Goal: Transaction & Acquisition: Purchase product/service

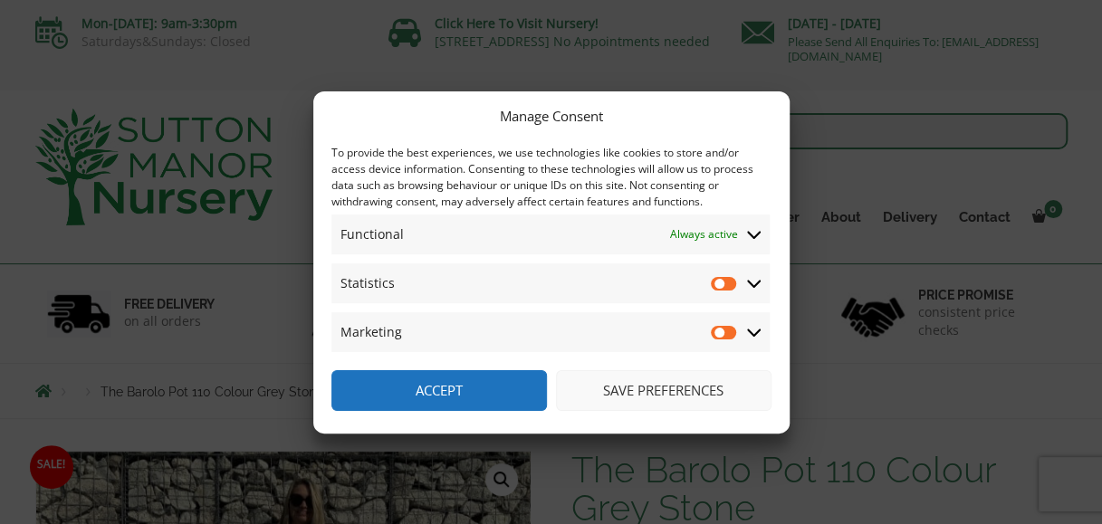
click at [748, 339] on icon at bounding box center [754, 332] width 14 height 16
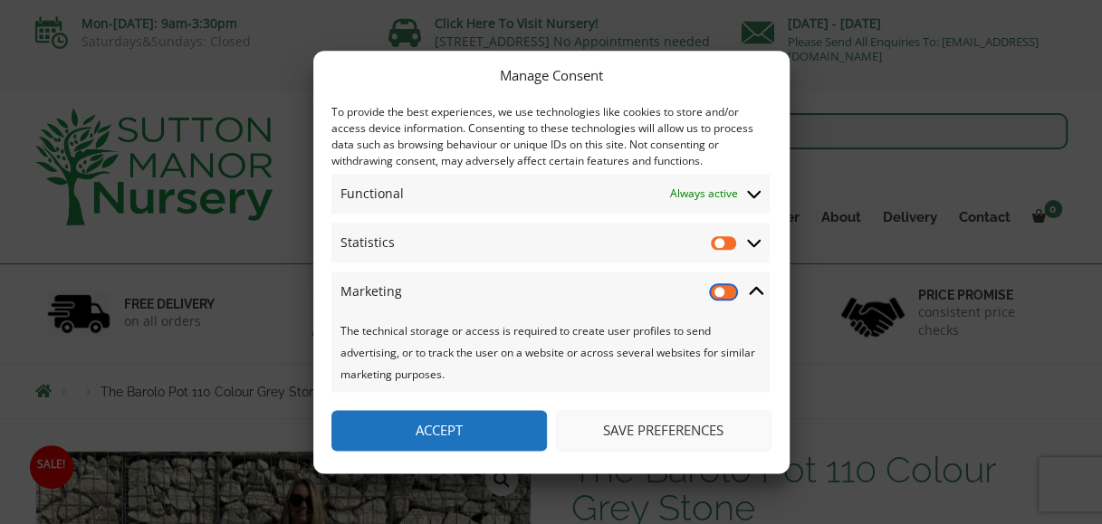
click at [724, 293] on input "Marketing" at bounding box center [724, 292] width 27 height 18
click at [727, 290] on input "Marketing" at bounding box center [724, 292] width 27 height 18
checkbox input "false"
click at [641, 435] on button "Save preferences" at bounding box center [664, 430] width 216 height 41
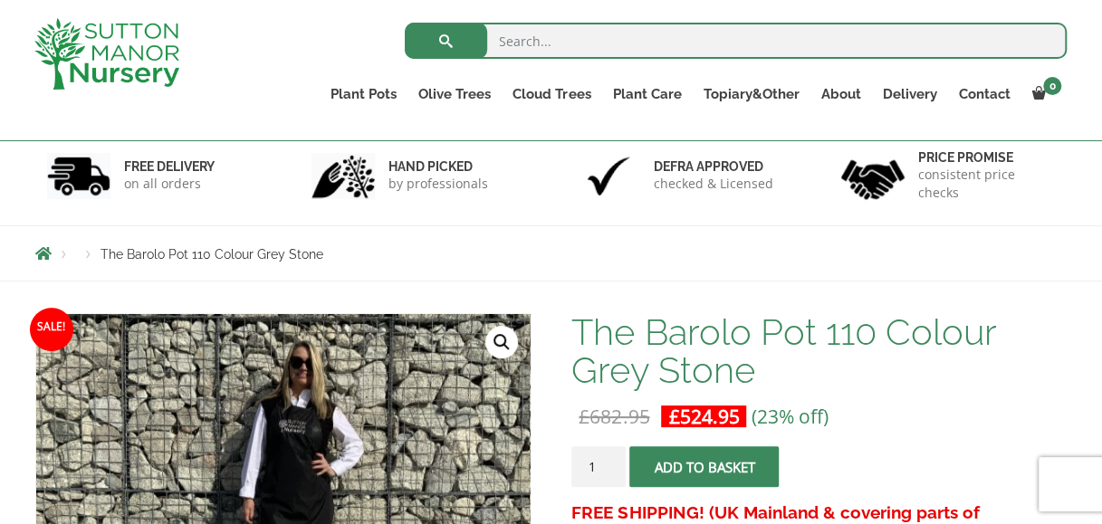
scroll to position [62, 0]
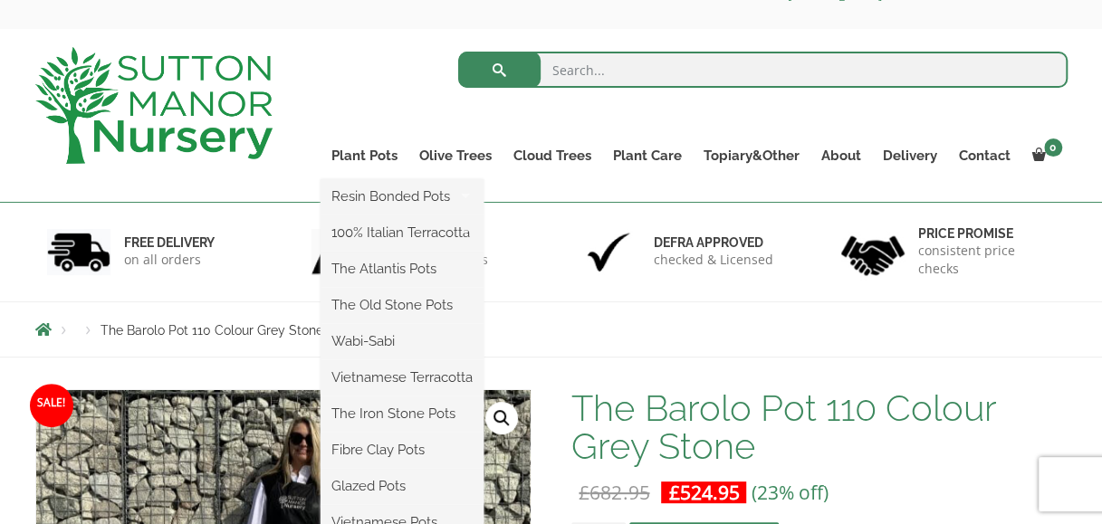
click at [367, 179] on ul "Resin Bonded Pots The Amalfi Pots The Milan Pots The Capri Pots The Brunello Po…" at bounding box center [402, 360] width 163 height 362
click at [345, 179] on ul "Resin Bonded Pots The Amalfi Pots The Milan Pots The Capri Pots The Brunello Po…" at bounding box center [402, 360] width 163 height 362
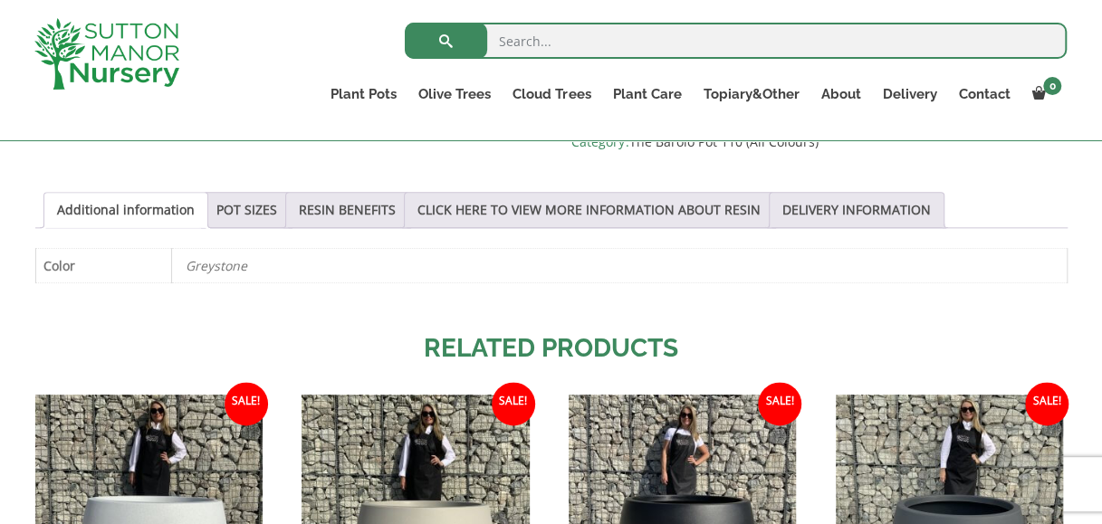
scroll to position [797, 0]
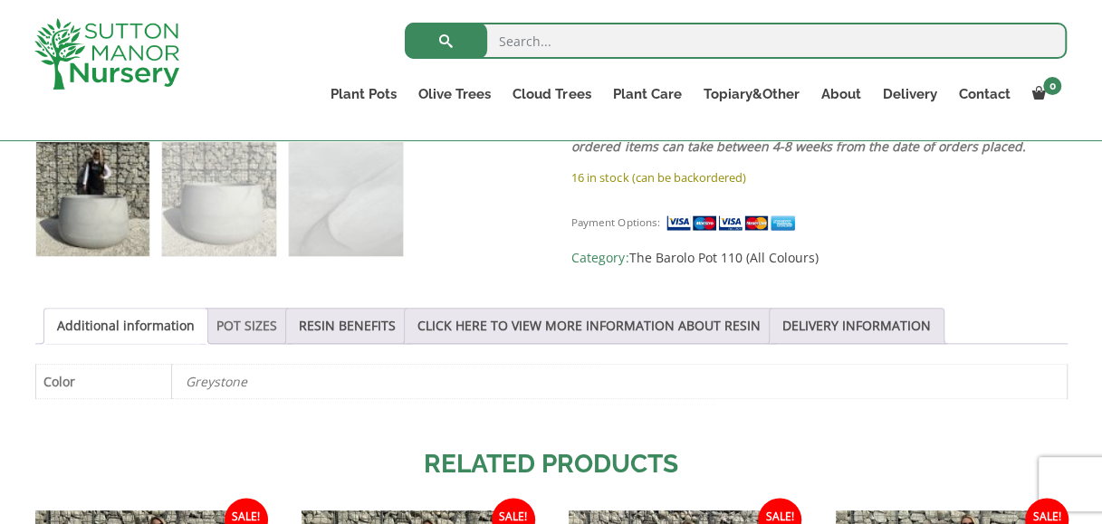
click at [265, 310] on link "POT SIZES" at bounding box center [246, 326] width 61 height 34
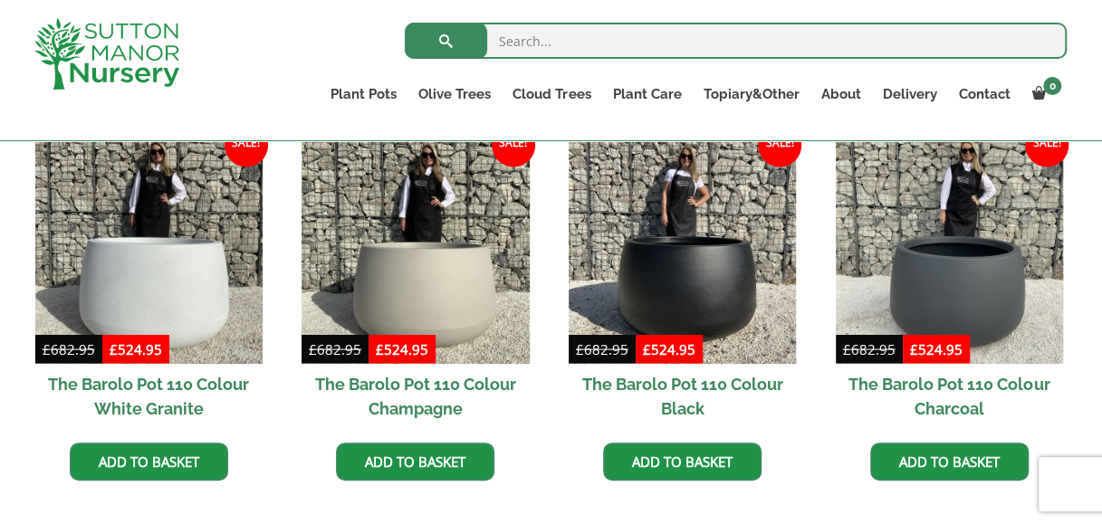
scroll to position [1550, 0]
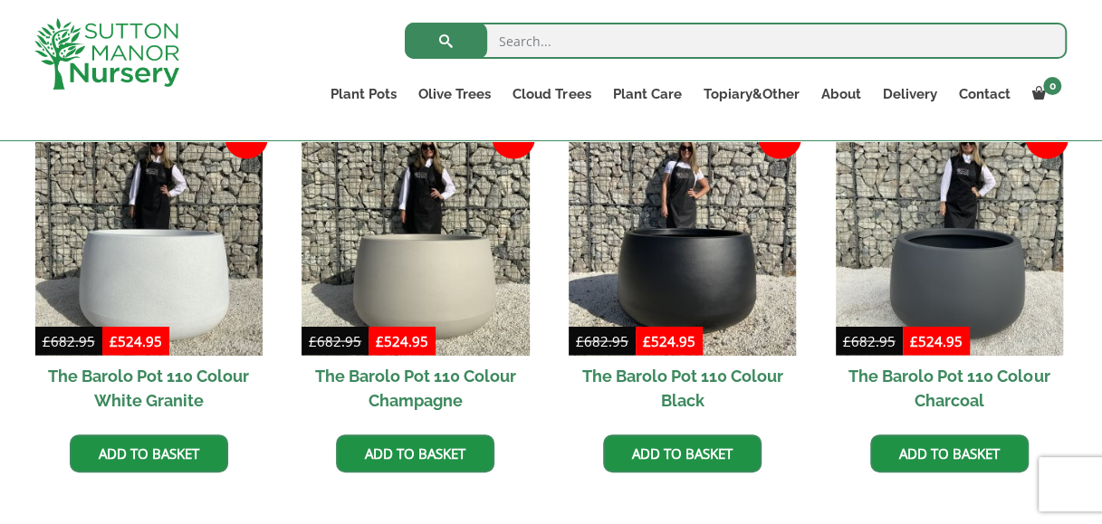
click at [582, 51] on input "search" at bounding box center [736, 41] width 662 height 36
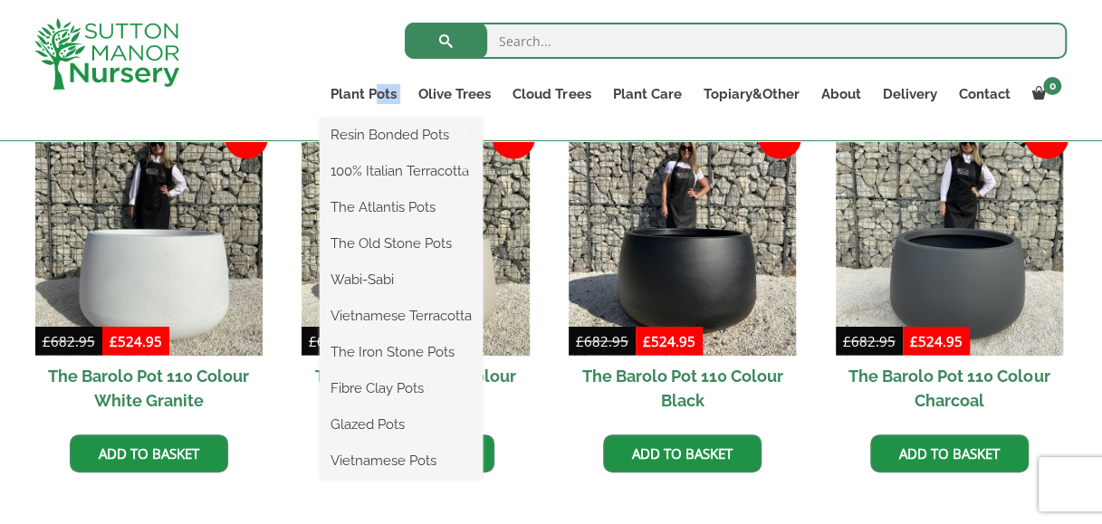
drag, startPoint x: 380, startPoint y: 82, endPoint x: 360, endPoint y: 111, distance: 35.2
click at [360, 111] on li "Plant Pots Resin Bonded Pots The Amalfi Pots The Milan Pots The Capri Pots The …" at bounding box center [364, 100] width 88 height 36
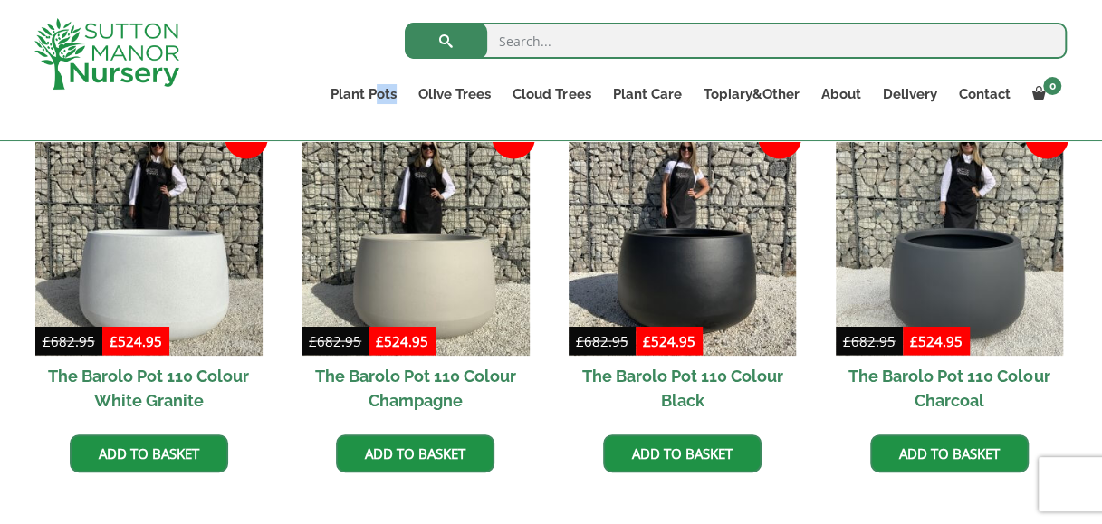
click at [147, 36] on img at bounding box center [106, 54] width 145 height 72
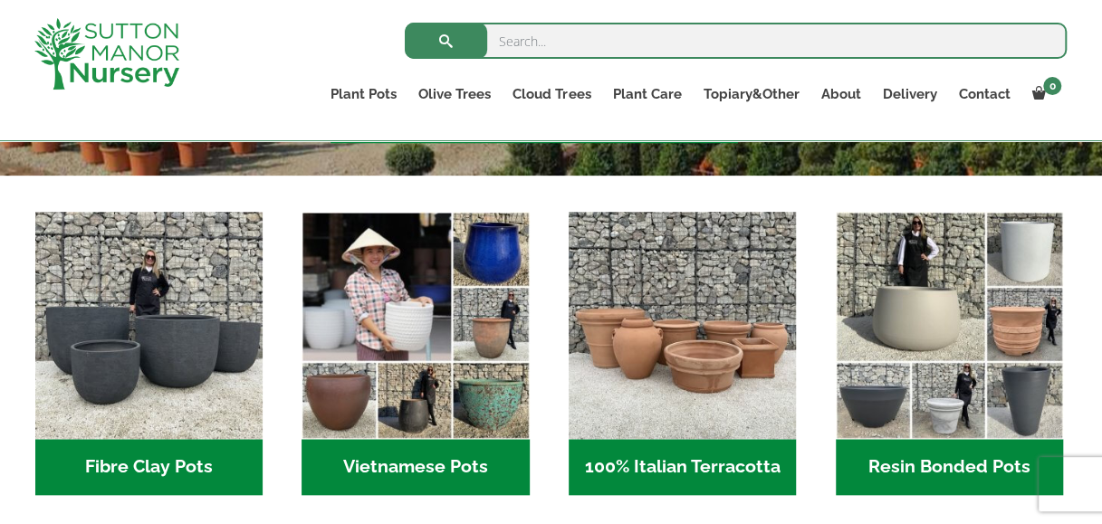
scroll to position [580, 0]
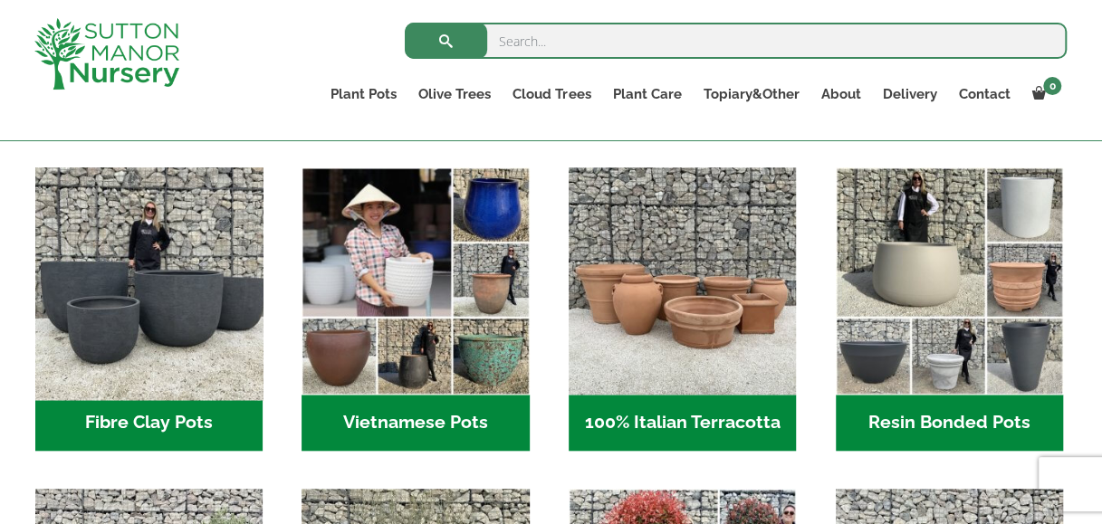
click at [212, 274] on img "Visit product category Fibre Clay Pots" at bounding box center [148, 281] width 239 height 239
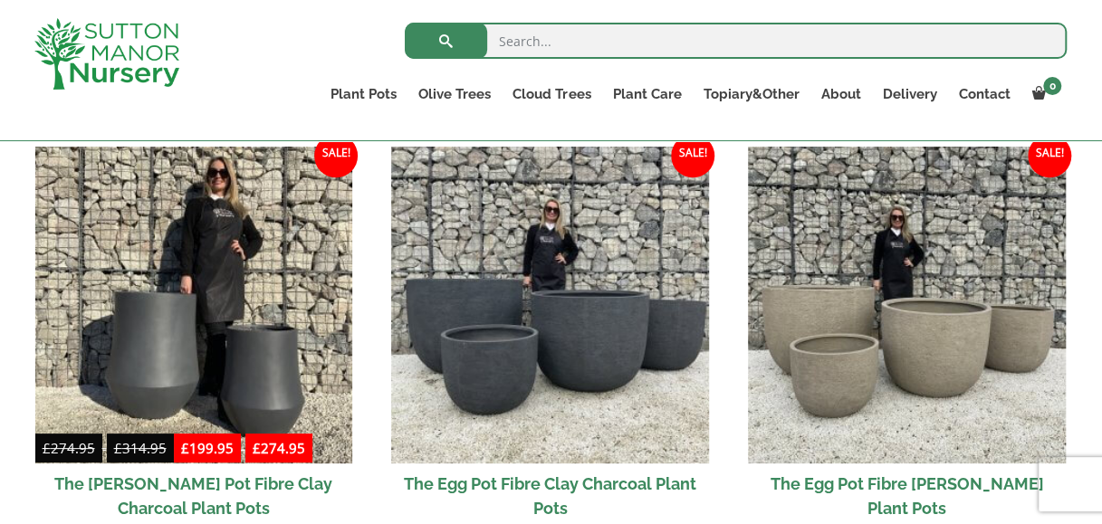
scroll to position [616, 0]
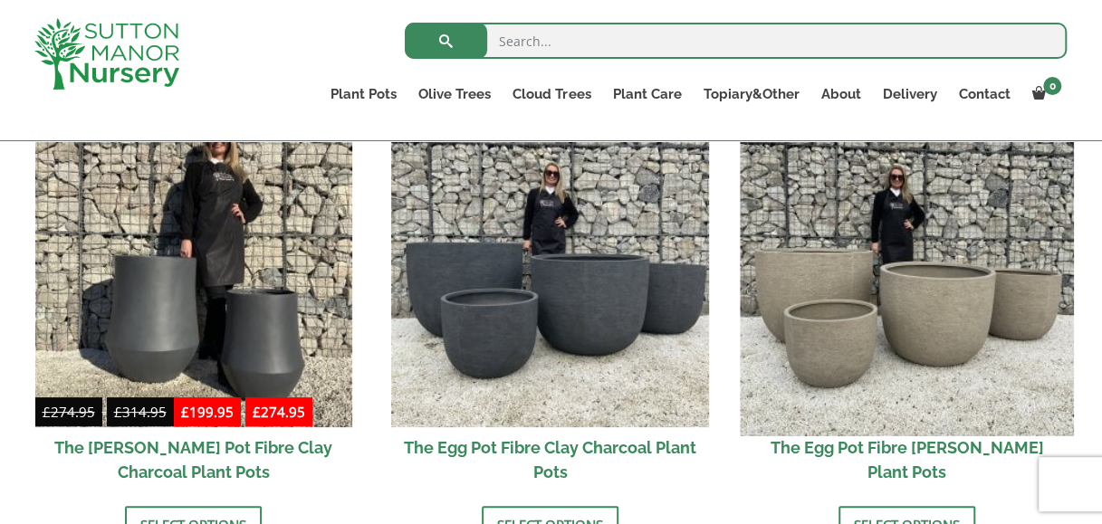
click at [884, 332] on img at bounding box center [906, 268] width 333 height 333
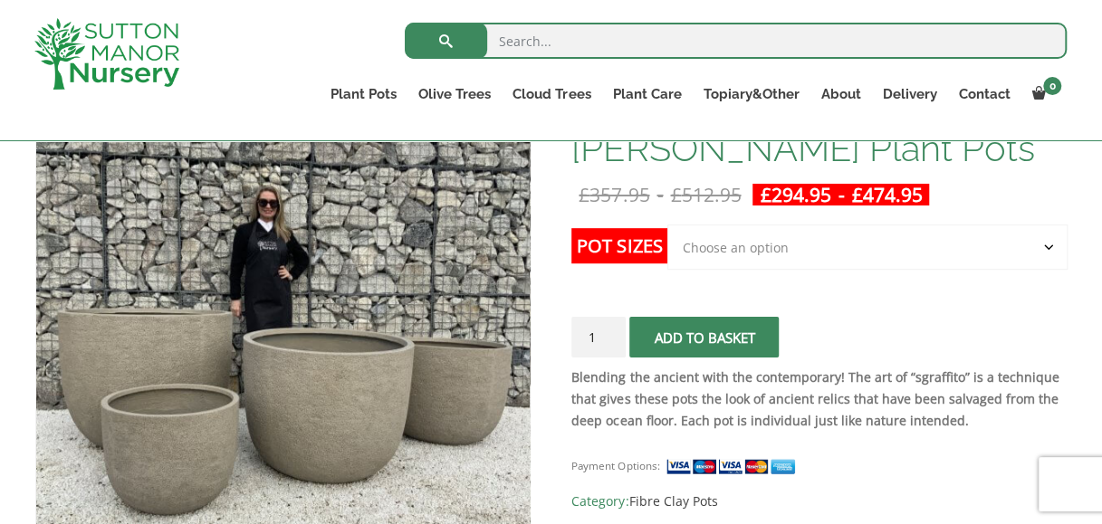
scroll to position [326, 0]
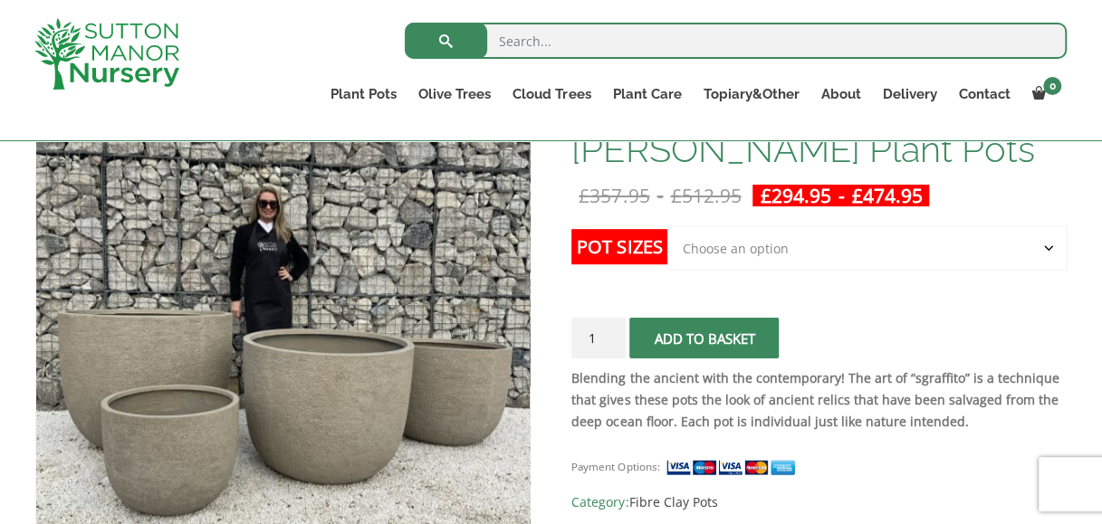
click at [801, 255] on select "Choose an option Click here to buy the 5th To Largest Pot In The Picture Click …" at bounding box center [867, 248] width 399 height 45
